Goal: Transaction & Acquisition: Purchase product/service

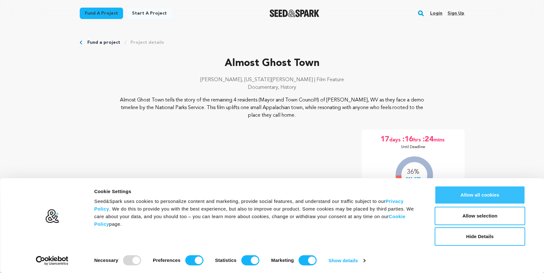
click at [493, 193] on button "Allow all cookies" at bounding box center [480, 195] width 91 height 18
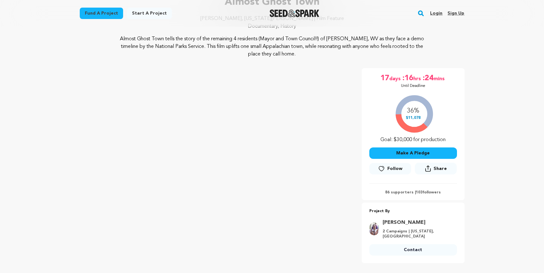
scroll to position [60, 0]
click at [420, 154] on button "Make A Pledge" at bounding box center [414, 153] width 88 height 11
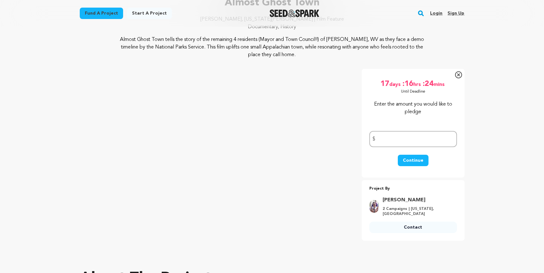
click at [458, 77] on icon at bounding box center [458, 74] width 7 height 7
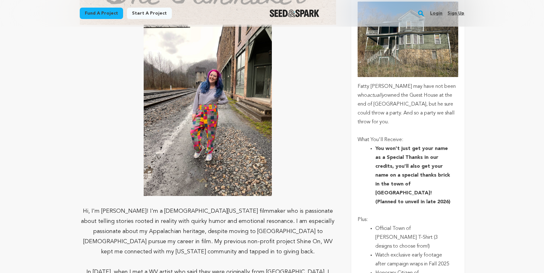
scroll to position [1457, 0]
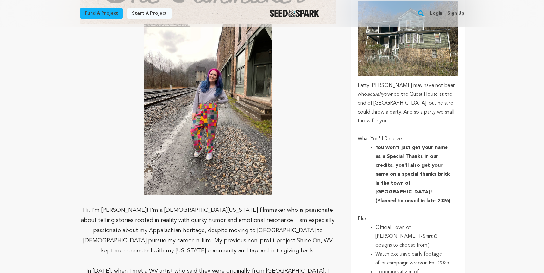
click at [442, 214] on p "Plus:" at bounding box center [408, 218] width 100 height 9
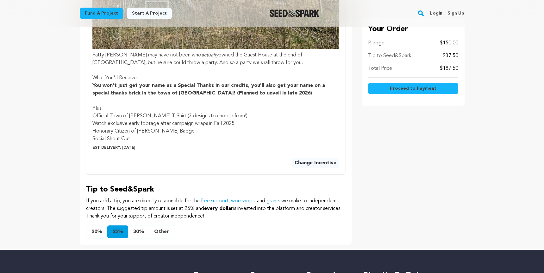
scroll to position [380, 0]
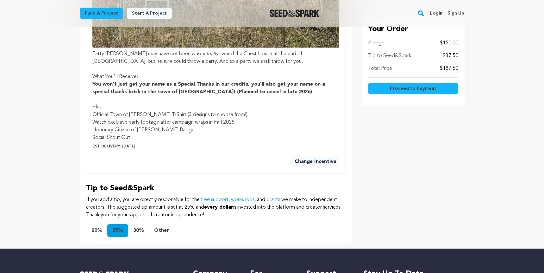
click at [165, 231] on button "Other" at bounding box center [161, 230] width 25 height 13
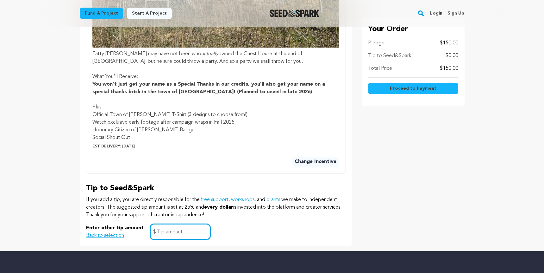
click at [165, 231] on input "text" at bounding box center [180, 232] width 60 height 16
click at [237, 223] on div "Tip to Seed&Spark If you add a tip, you are directly responsible for the free s…" at bounding box center [215, 211] width 259 height 57
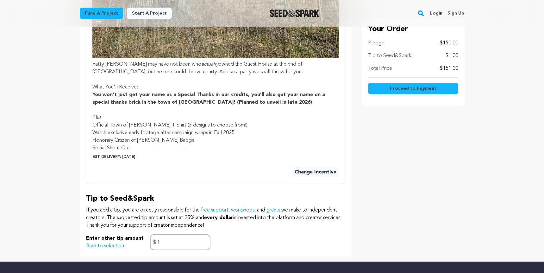
scroll to position [370, 0]
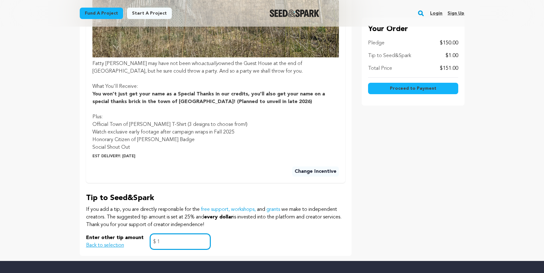
drag, startPoint x: 162, startPoint y: 243, endPoint x: 153, endPoint y: 242, distance: 9.2
click at [153, 242] on div "1 $" at bounding box center [180, 241] width 60 height 16
click at [204, 242] on input "5" at bounding box center [180, 241] width 60 height 16
type input "5"
click at [109, 243] on button "Back to selection" at bounding box center [105, 245] width 38 height 8
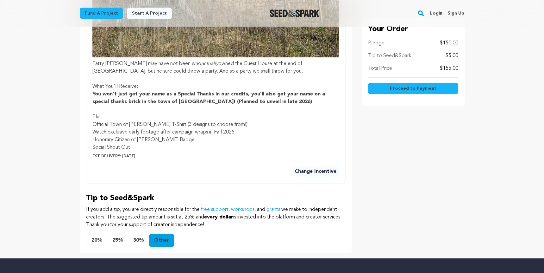
click at [111, 240] on button "25%" at bounding box center [117, 240] width 21 height 13
click at [158, 239] on button "Other" at bounding box center [161, 240] width 25 height 13
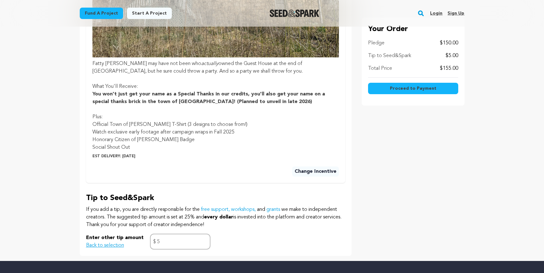
click at [291, 237] on div "Enter other tip amount Back to selection 5 $" at bounding box center [215, 241] width 259 height 16
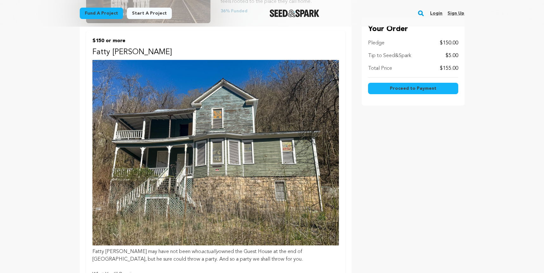
scroll to position [174, 0]
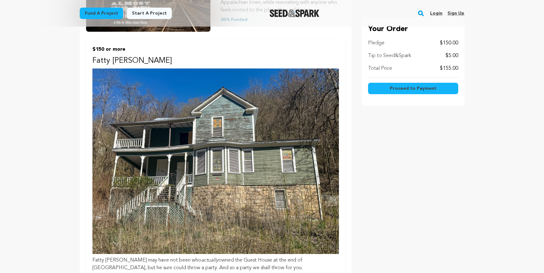
click at [498, 191] on main "Fund a project Start a project Search Login Sign up Start a project" at bounding box center [272, 222] width 544 height 793
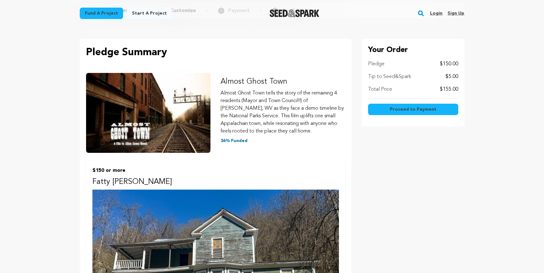
scroll to position [50, 0]
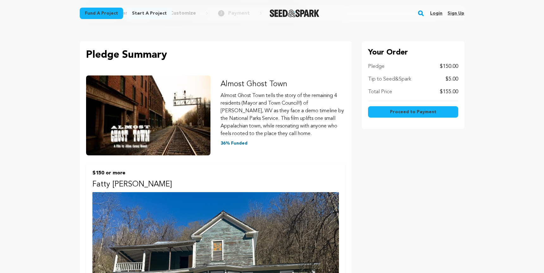
click at [432, 113] on span "Proceed to Payment" at bounding box center [413, 112] width 47 height 6
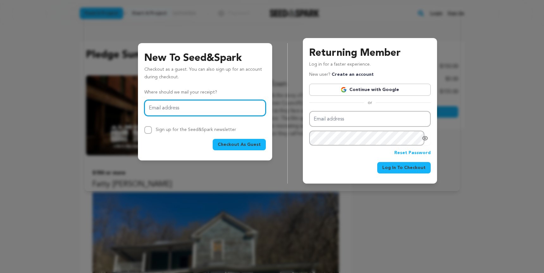
click at [232, 108] on input "Email address" at bounding box center [205, 108] width 122 height 16
type input "rebecca.vallera@gmail.com"
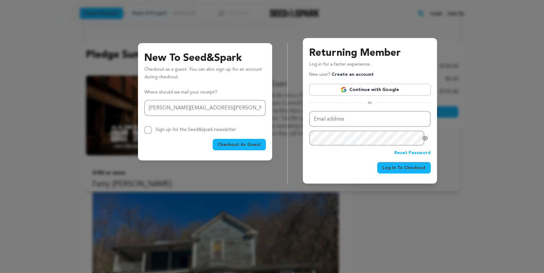
click at [255, 147] on span "Checkout As Guest" at bounding box center [239, 144] width 43 height 6
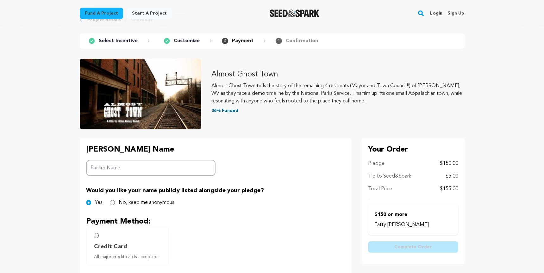
scroll to position [24, 0]
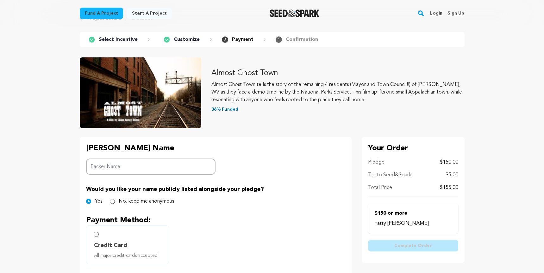
click at [191, 163] on input "Backer Name" at bounding box center [151, 166] width 130 height 16
click at [111, 167] on input "[PERSON_NAME]" at bounding box center [151, 166] width 130 height 16
type input "[PERSON_NAME]"
click at [168, 215] on div "[PERSON_NAME] Name Backer Name [PERSON_NAME] Would you like your name publicly …" at bounding box center [216, 257] width 272 height 241
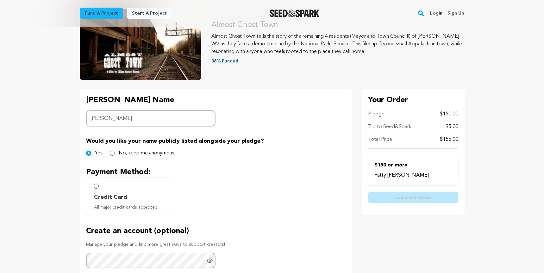
scroll to position [76, 0]
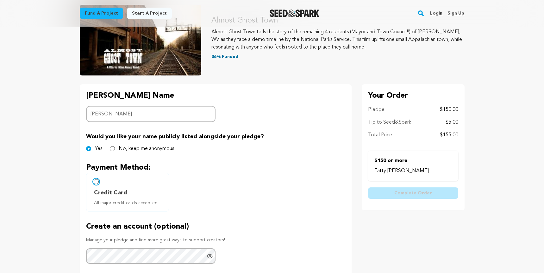
click at [97, 181] on input "Credit Card All major credit cards accepted." at bounding box center [96, 181] width 5 height 5
radio input "false"
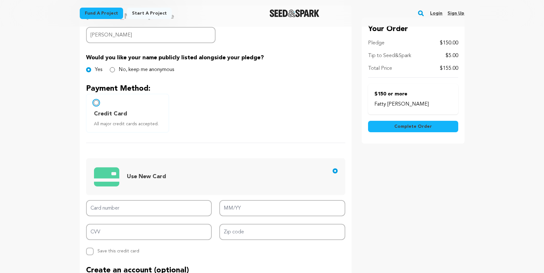
scroll to position [156, 0]
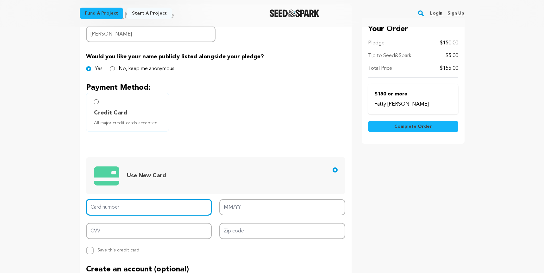
click at [104, 207] on input "Card number" at bounding box center [149, 207] width 126 height 16
type input "[CREDIT_CARD_NUMBER]"
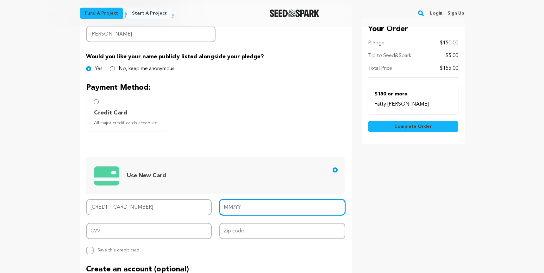
type input "12/27"
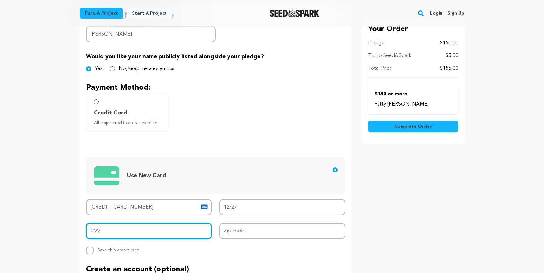
click at [131, 227] on input "CVV" at bounding box center [149, 231] width 126 height 16
type input "348"
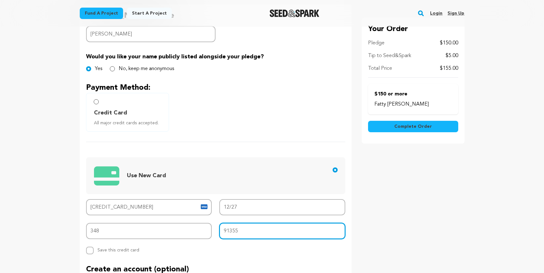
type input "91355"
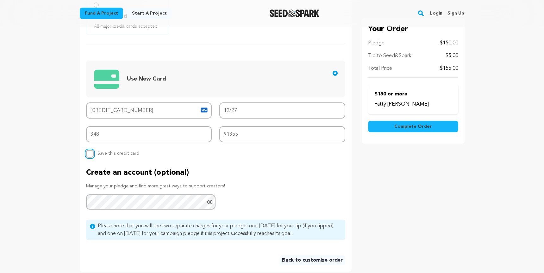
scroll to position [271, 0]
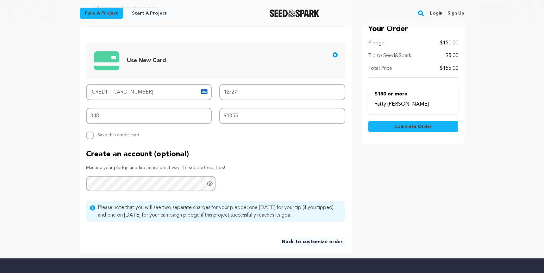
click at [212, 184] on icon "Show password as plain text. Warning: this will display your password on the sc…" at bounding box center [210, 183] width 6 height 6
click at [242, 187] on div "Create an account (optional) Manage your pledge and find more great ways to sup…" at bounding box center [215, 170] width 259 height 42
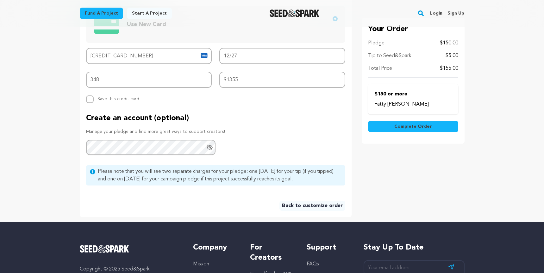
scroll to position [305, 0]
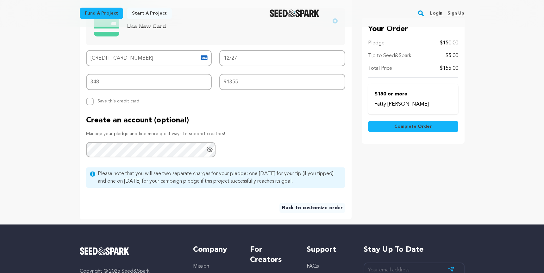
click at [373, 160] on div "Your Order Pledge $150.00 Tip to Seed&Spark $5.00 Total Price $155.00 Fatty [PE…" at bounding box center [413, 38] width 103 height 364
click at [389, 131] on button "Complete Order" at bounding box center [413, 126] width 90 height 11
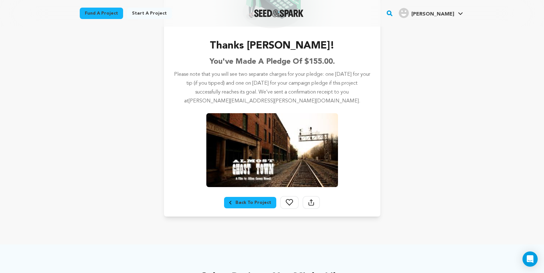
scroll to position [86, 0]
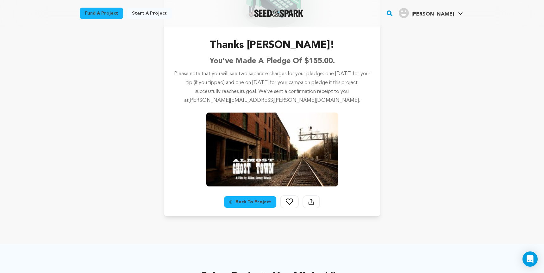
click at [410, 192] on div "Project details Checkout Thanks Rebecca! You've made a pledge of $155.00. Pleas…" at bounding box center [272, 84] width 405 height 288
click at [128, 95] on div "Project details Checkout Thanks Rebecca! You've made a pledge of $155.00. Pleas…" at bounding box center [272, 84] width 405 height 288
